Goal: Find specific page/section: Find specific page/section

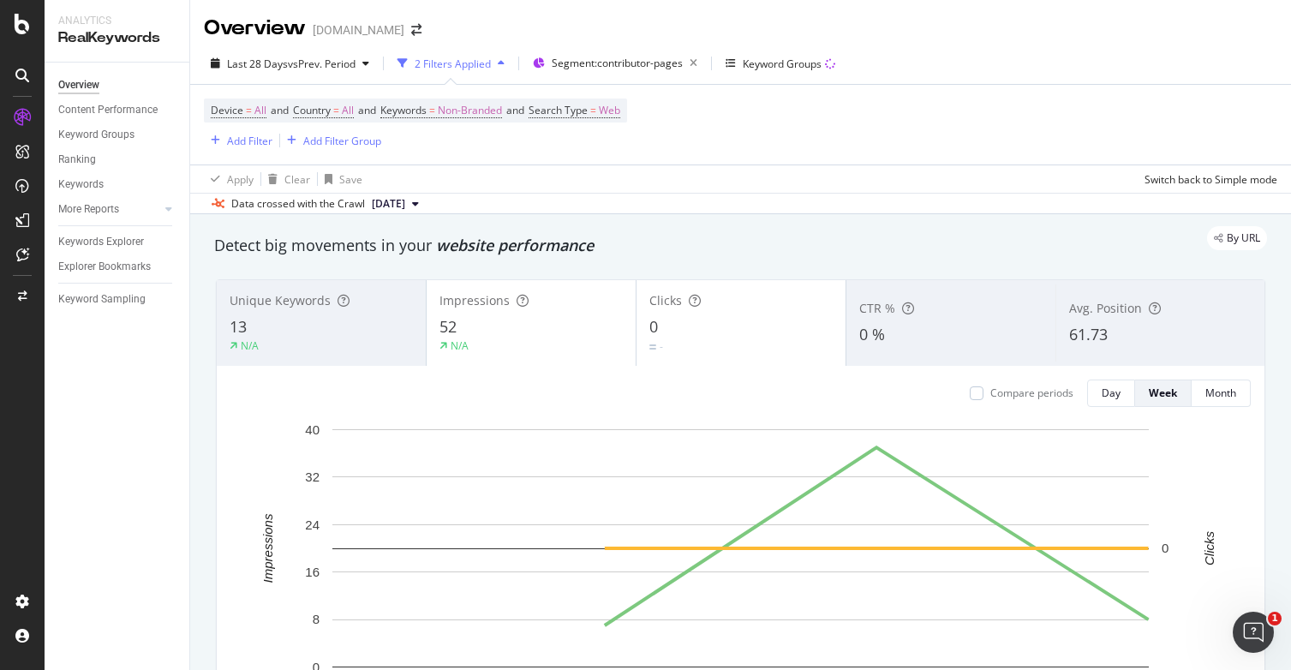
scroll to position [1046, 0]
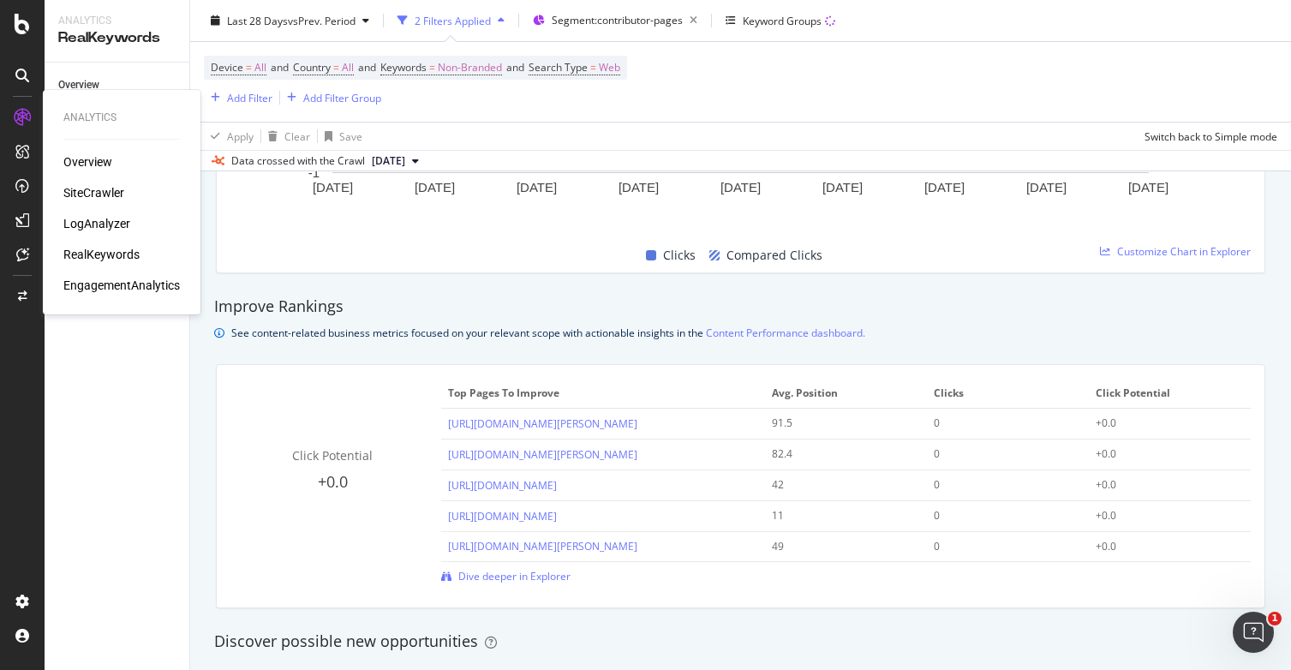
click at [111, 218] on div "LogAnalyzer" at bounding box center [96, 223] width 67 height 17
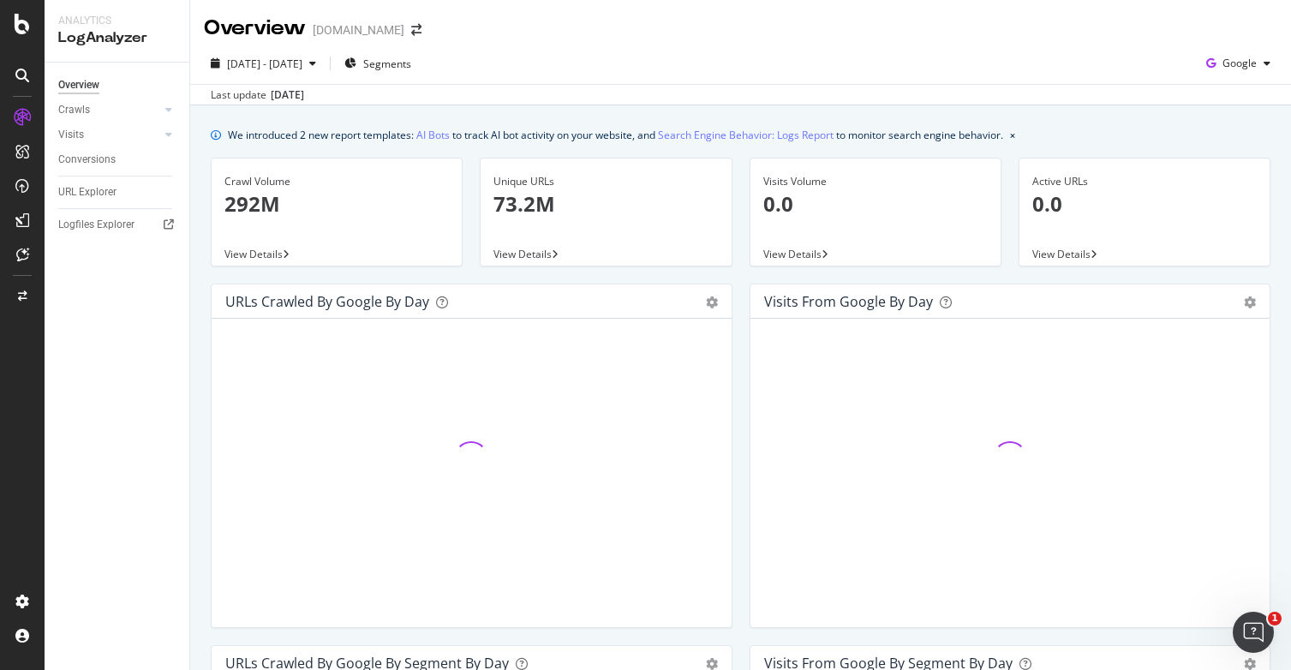
click at [1270, 39] on div "Overview [DOMAIN_NAME]" at bounding box center [740, 21] width 1100 height 43
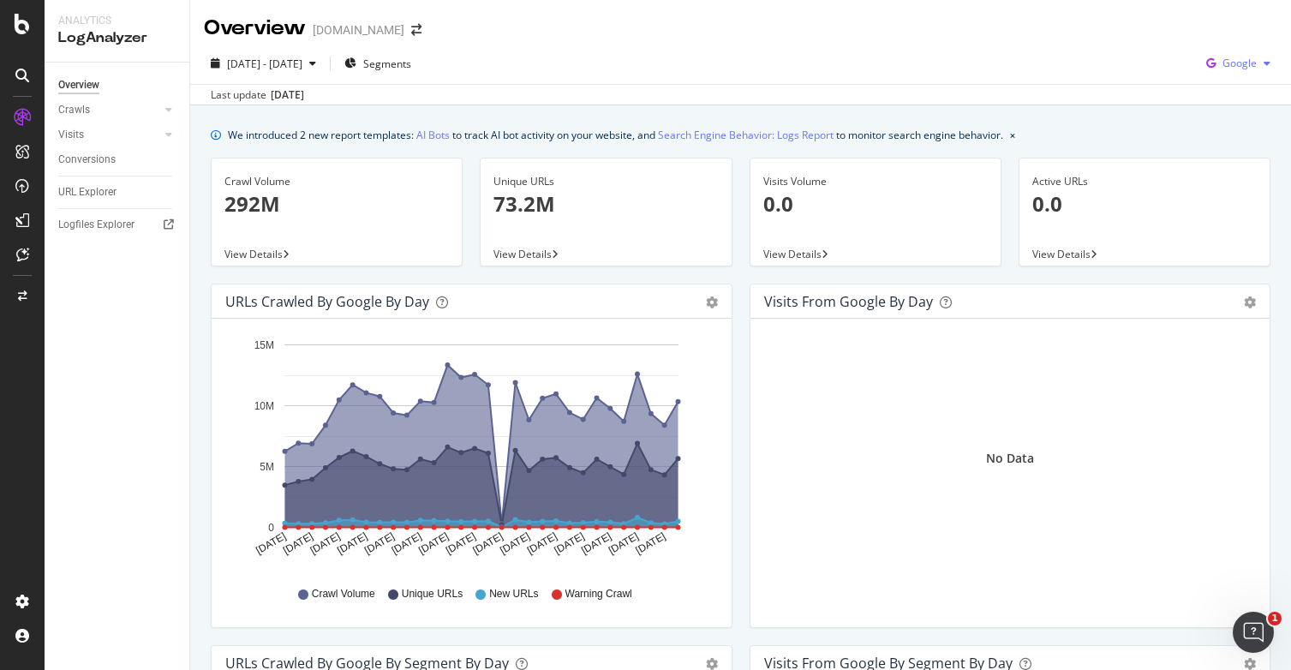
click at [1259, 57] on div "Google" at bounding box center [1238, 64] width 78 height 26
click at [1241, 157] on span "OpenAI" at bounding box center [1239, 160] width 63 height 15
